Goal: Task Accomplishment & Management: Use online tool/utility

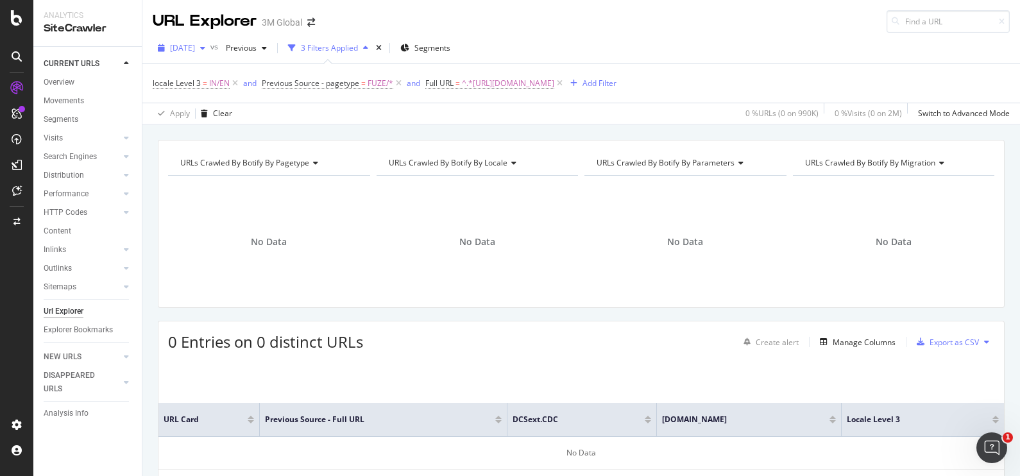
click at [210, 42] on div "[DATE]" at bounding box center [182, 47] width 58 height 19
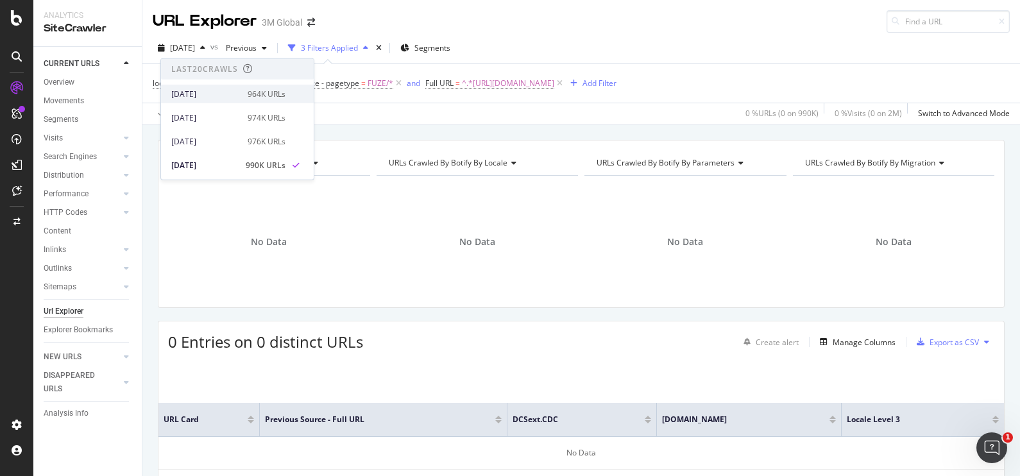
click at [250, 94] on div "964K URLs" at bounding box center [267, 94] width 38 height 12
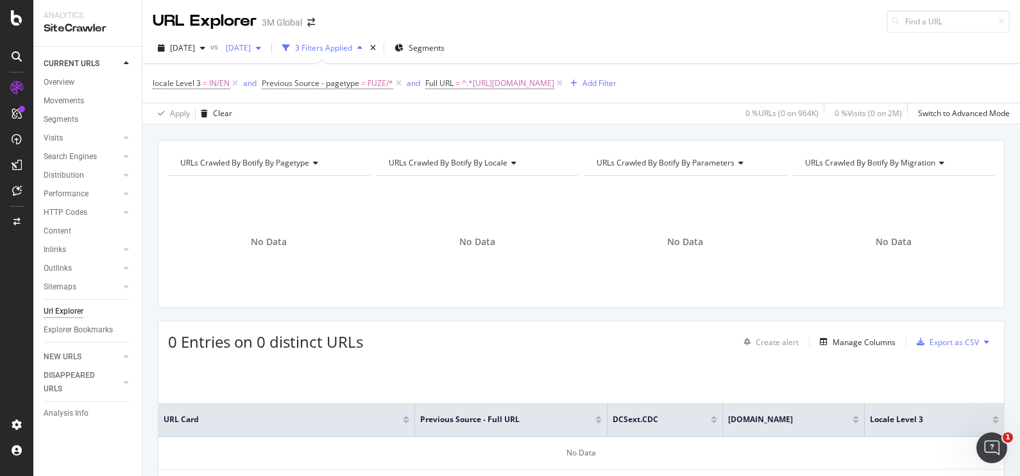
click at [266, 42] on div "[DATE]" at bounding box center [244, 47] width 46 height 19
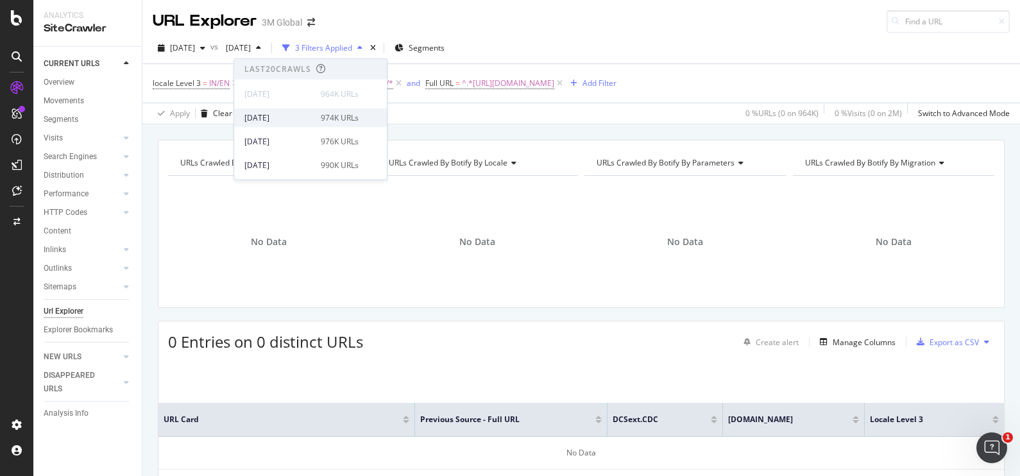
click at [273, 121] on div "[DATE]" at bounding box center [278, 118] width 69 height 12
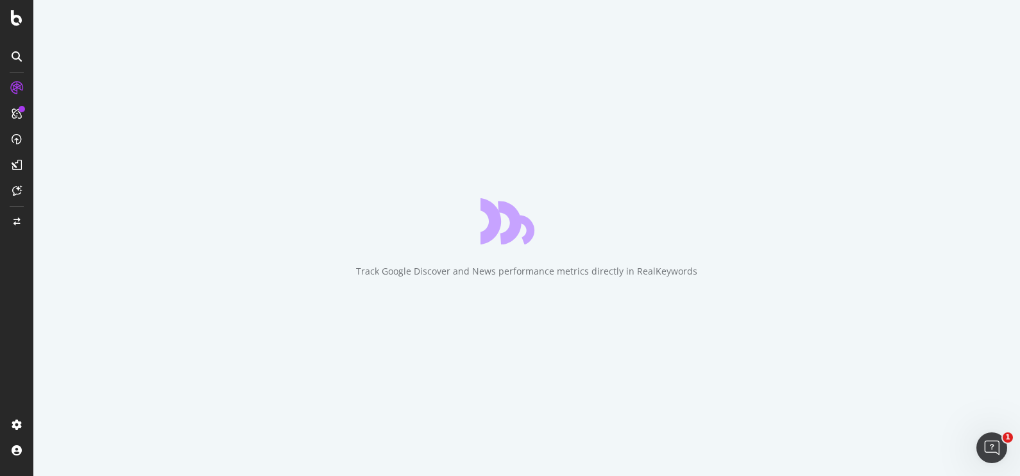
click at [442, 202] on div "Track Google Discover and News performance metrics directly in RealKeywords" at bounding box center [526, 238] width 987 height 476
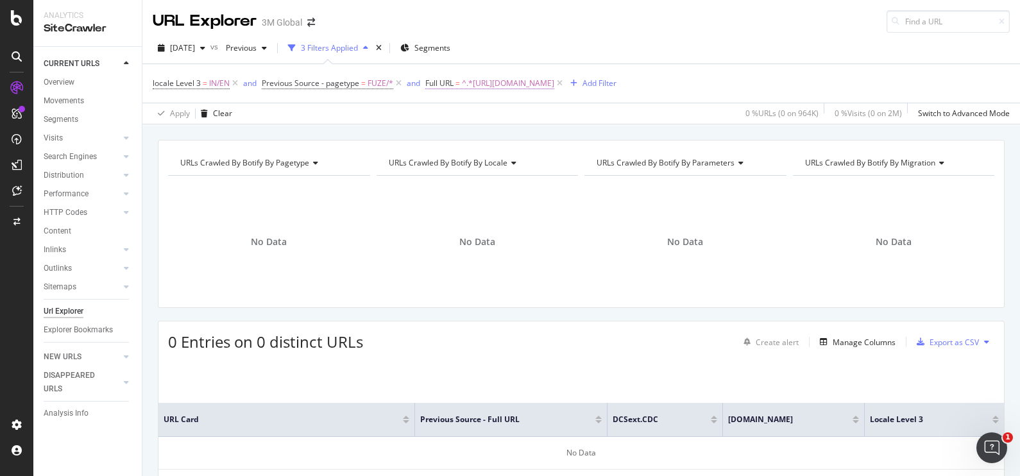
click at [549, 85] on span "^.*[URL][DOMAIN_NAME]" at bounding box center [508, 83] width 92 height 18
click at [565, 135] on icon at bounding box center [567, 136] width 7 height 9
click at [540, 135] on input "text" at bounding box center [507, 136] width 140 height 21
paste input "[URL][DOMAIN_NAME]"
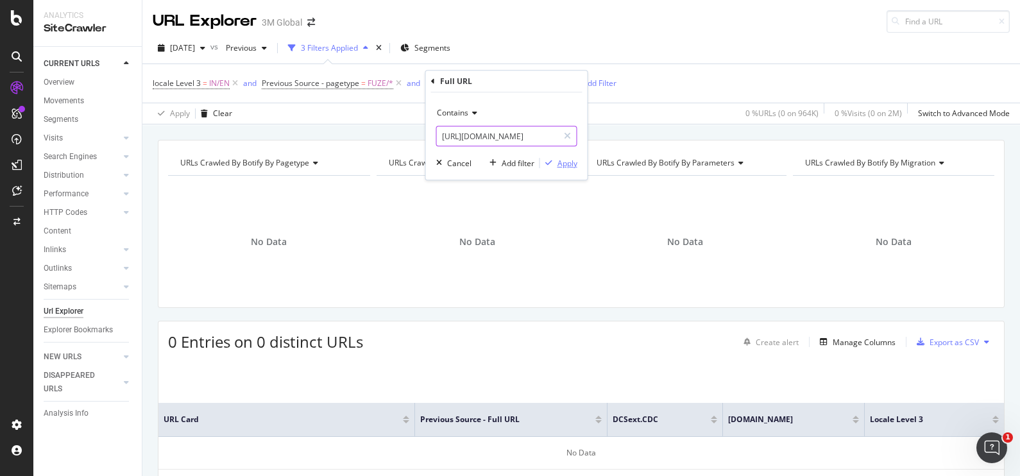
type input "[URL][DOMAIN_NAME]"
click at [552, 164] on icon "button" at bounding box center [548, 163] width 7 height 8
click at [570, 130] on div "URLs Crawled By Botify By pagetype Chart (by Value) Table Expand Export as CSV …" at bounding box center [581, 139] width 878 height 31
